Goal: Information Seeking & Learning: Learn about a topic

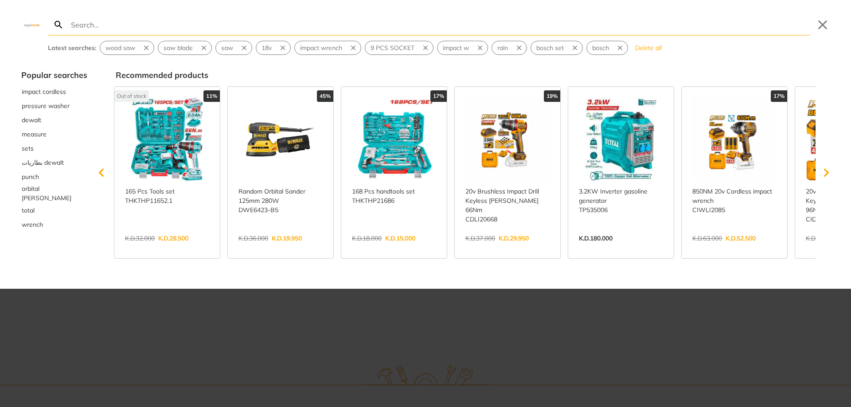
click at [552, 343] on div at bounding box center [425, 203] width 851 height 407
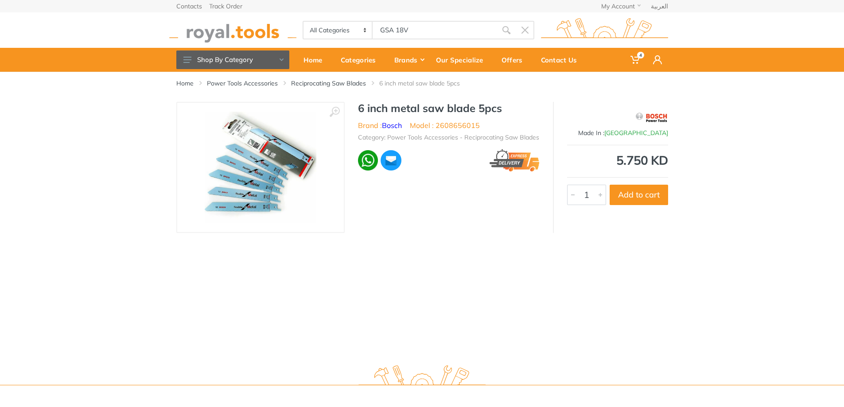
type input "GSA 18V"
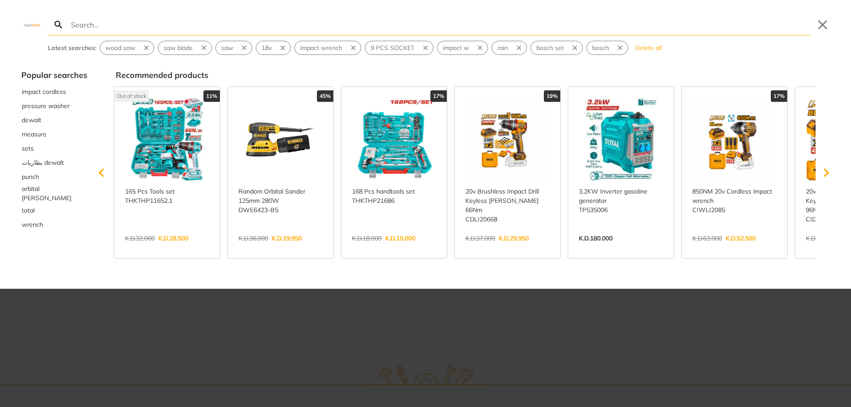
click at [511, 325] on div at bounding box center [425, 203] width 851 height 407
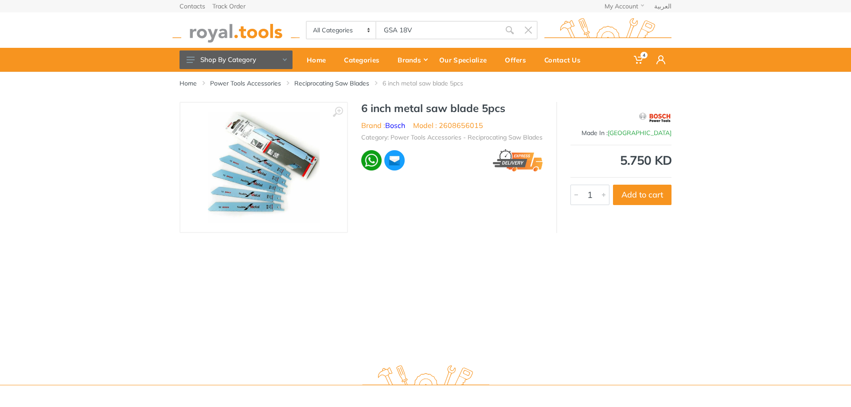
type input "GSA 18V"
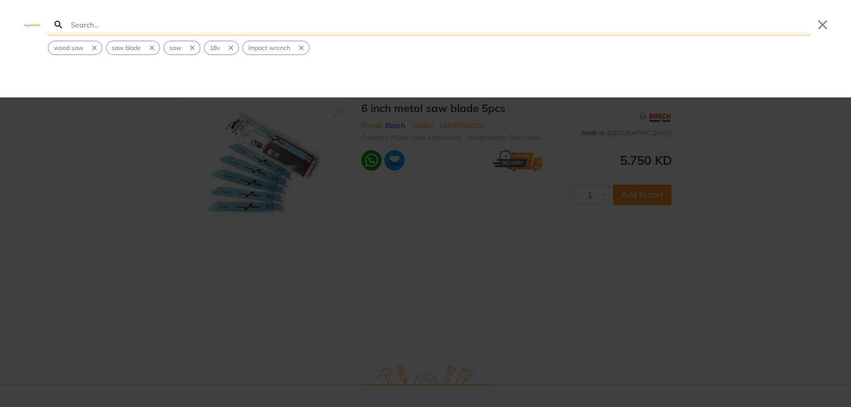
click at [205, 26] on input "Search" at bounding box center [439, 24] width 741 height 21
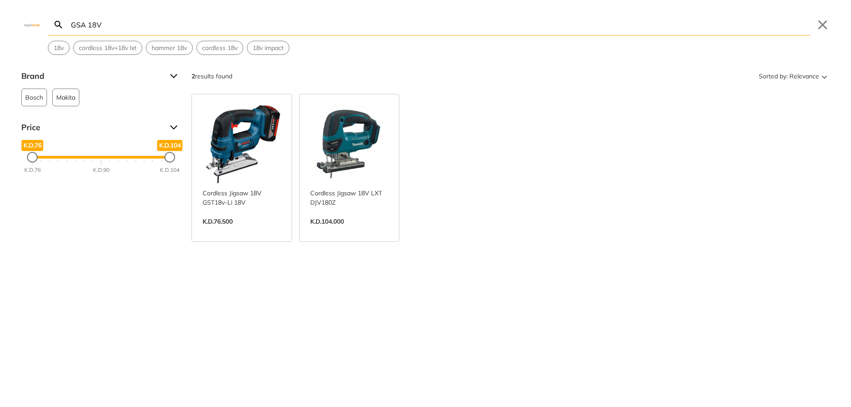
type input "GSA 18V"
click at [245, 231] on link "View more →" at bounding box center [241, 231] width 78 height 0
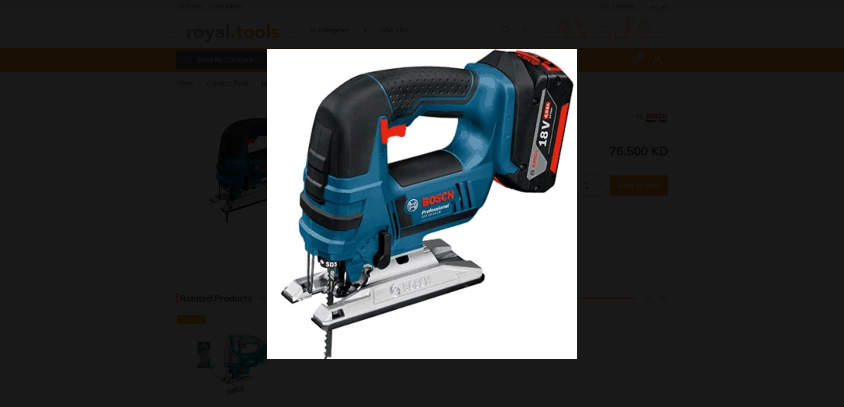
click at [71, 126] on div at bounding box center [422, 203] width 844 height 407
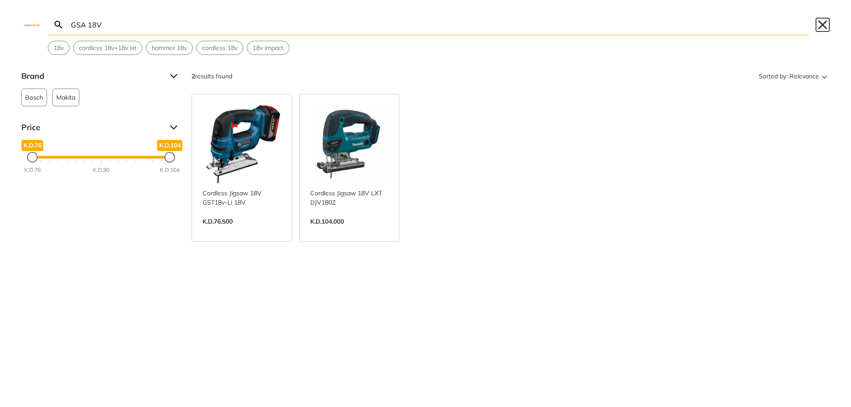
click at [828, 25] on button "Close" at bounding box center [822, 25] width 14 height 14
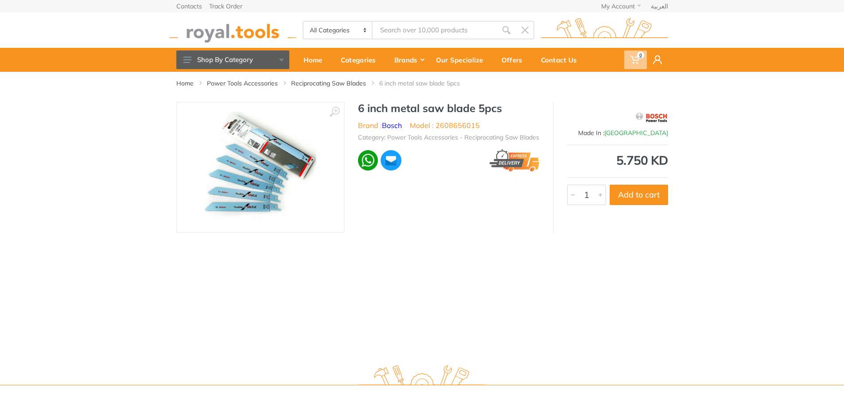
click at [634, 63] on use at bounding box center [634, 60] width 9 height 8
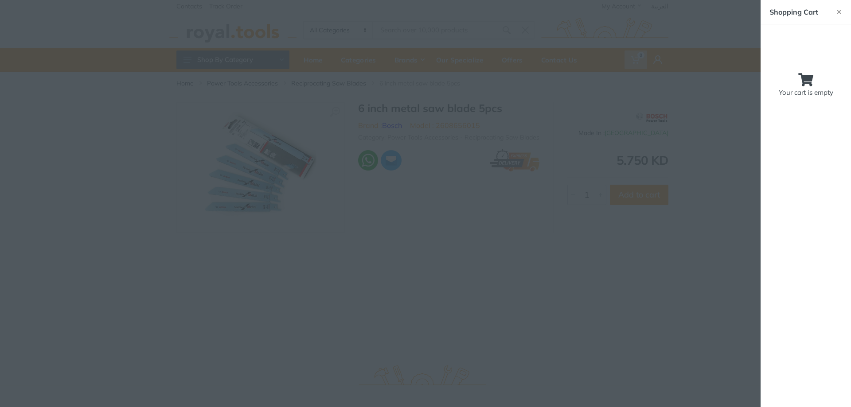
click at [719, 79] on div at bounding box center [425, 203] width 851 height 407
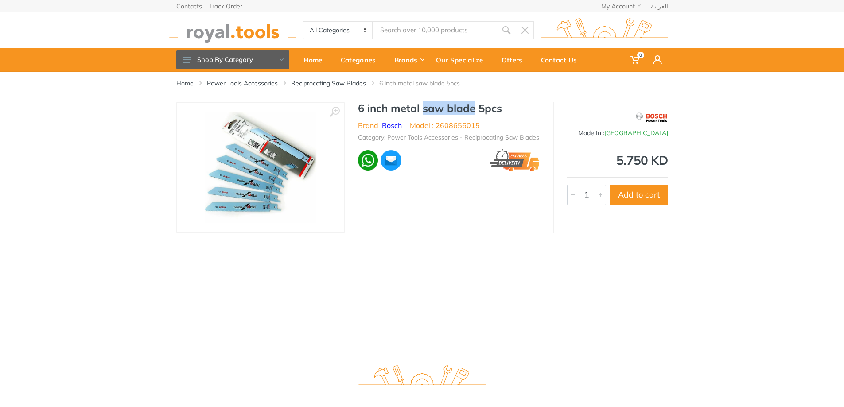
drag, startPoint x: 424, startPoint y: 109, endPoint x: 474, endPoint y: 111, distance: 50.1
click at [474, 111] on h1 "6 inch metal saw blade 5pcs" at bounding box center [449, 108] width 182 height 13
drag, startPoint x: 463, startPoint y: 138, endPoint x: 544, endPoint y: 136, distance: 81.1
click at [544, 136] on div "6 inch metal saw blade 5pcs Brand : Bosch Model : 2608656015 Category: Power To…" at bounding box center [449, 139] width 208 height 75
copy li "Reciprocating Saw Blades"
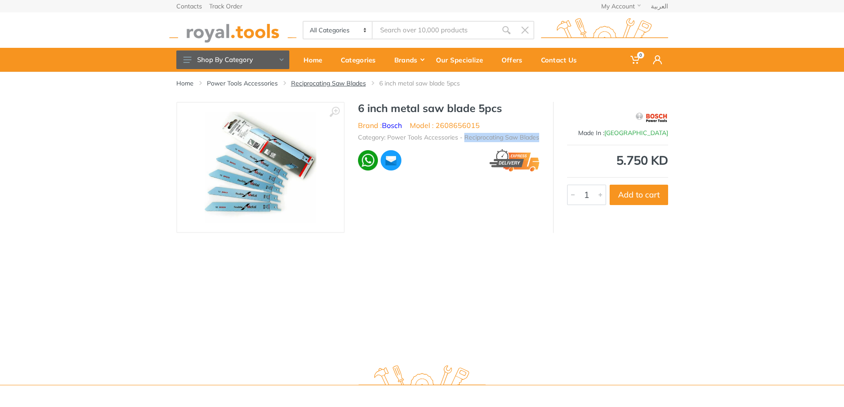
click at [337, 85] on link "Reciprocating Saw Blades" at bounding box center [328, 83] width 75 height 9
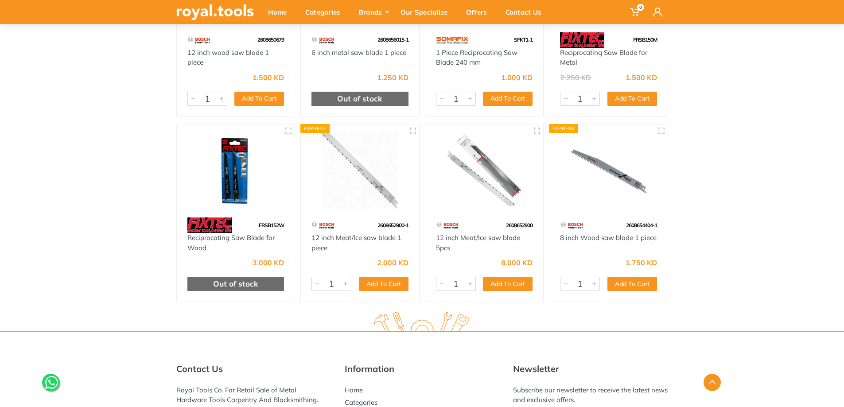
scroll to position [797, 0]
